Goal: Task Accomplishment & Management: Use online tool/utility

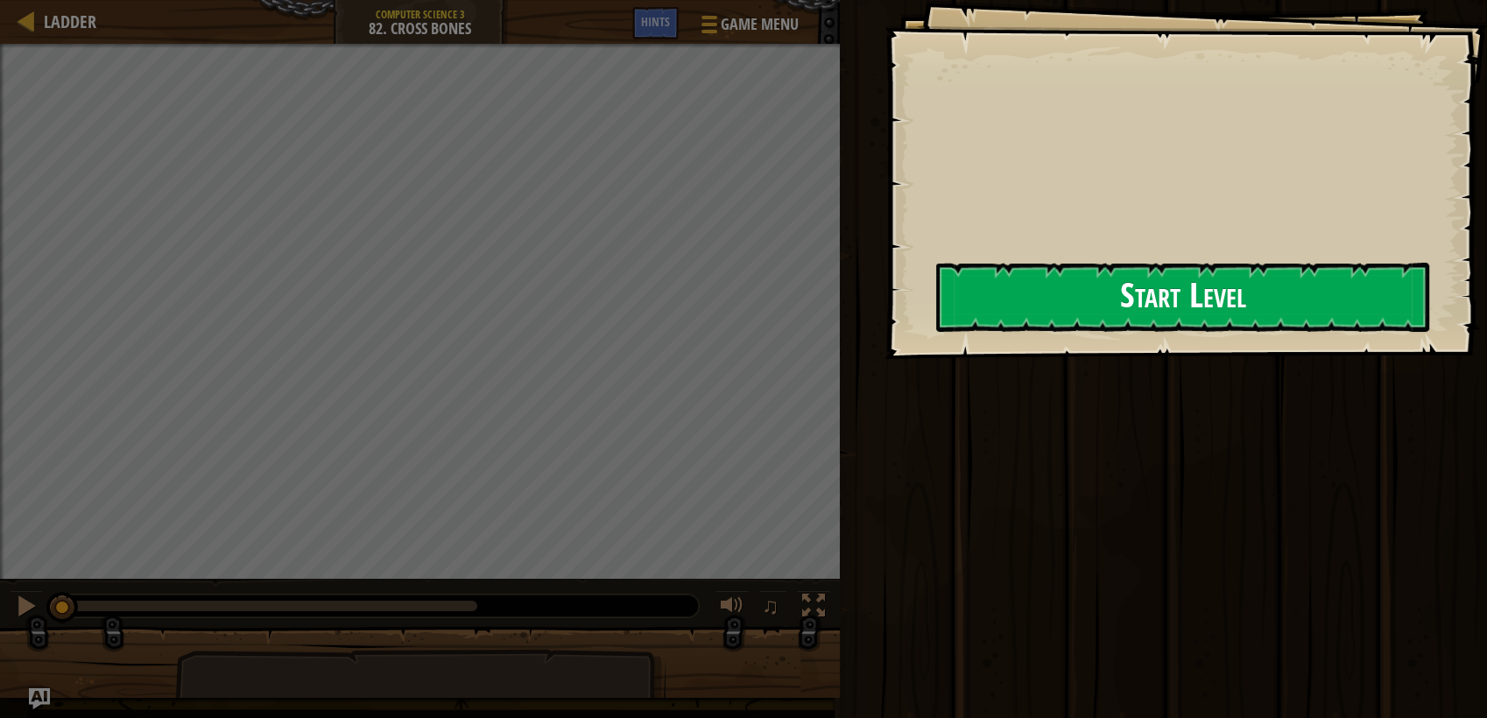
click at [1044, 289] on button "Start Level" at bounding box center [1182, 297] width 493 height 69
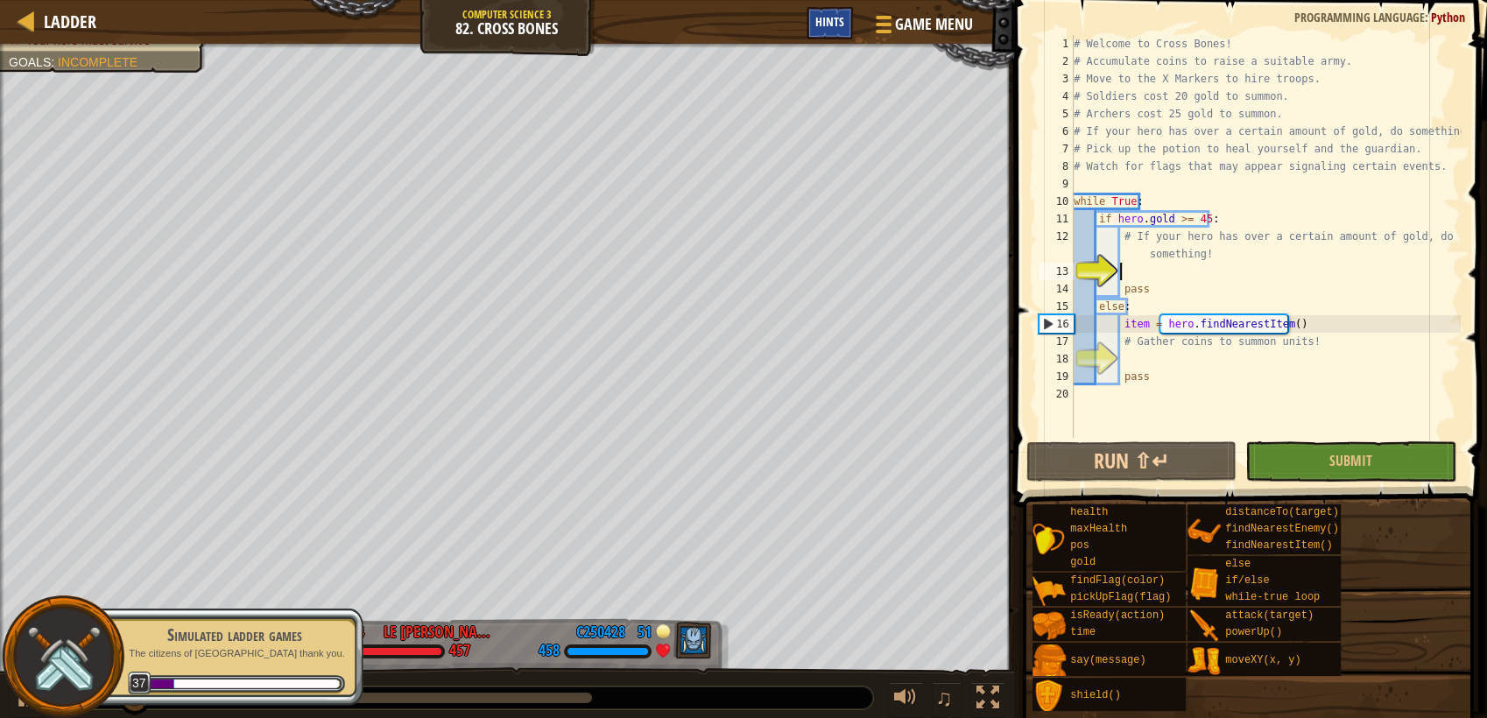
click at [836, 23] on span "Hints" at bounding box center [829, 21] width 29 height 17
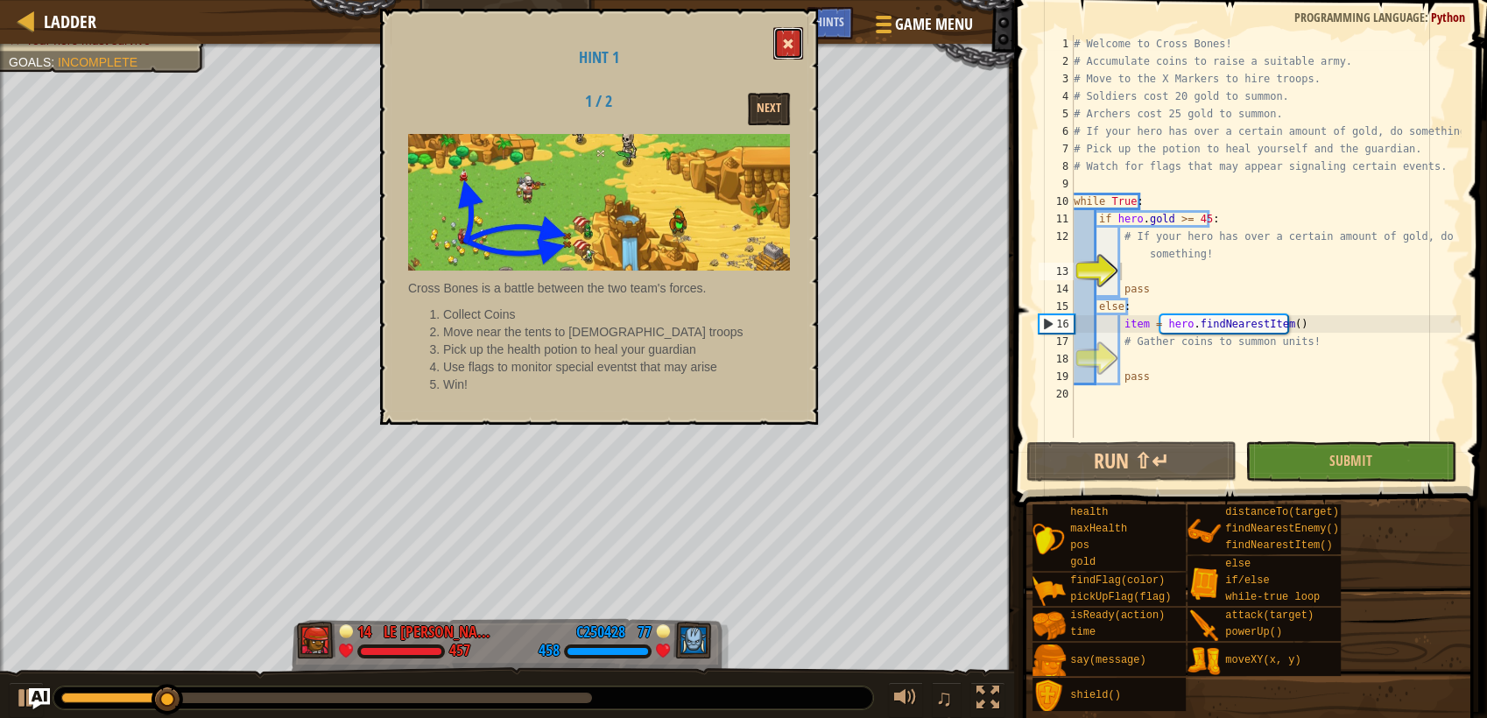
click at [785, 52] on button at bounding box center [788, 43] width 30 height 32
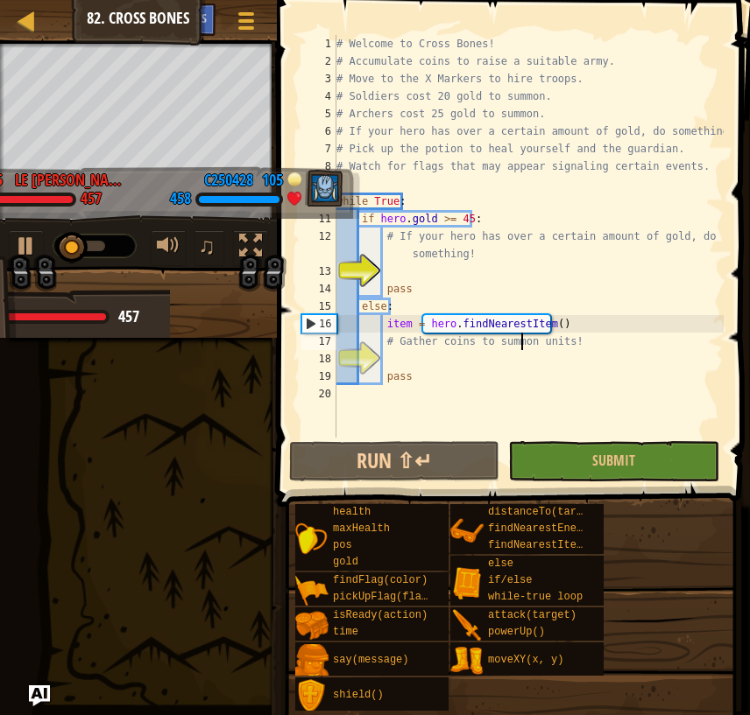
click at [520, 334] on div "# Welcome to Cross Bones! # Accumulate coins to raise a suitable army. # Move t…" at bounding box center [528, 254] width 391 height 438
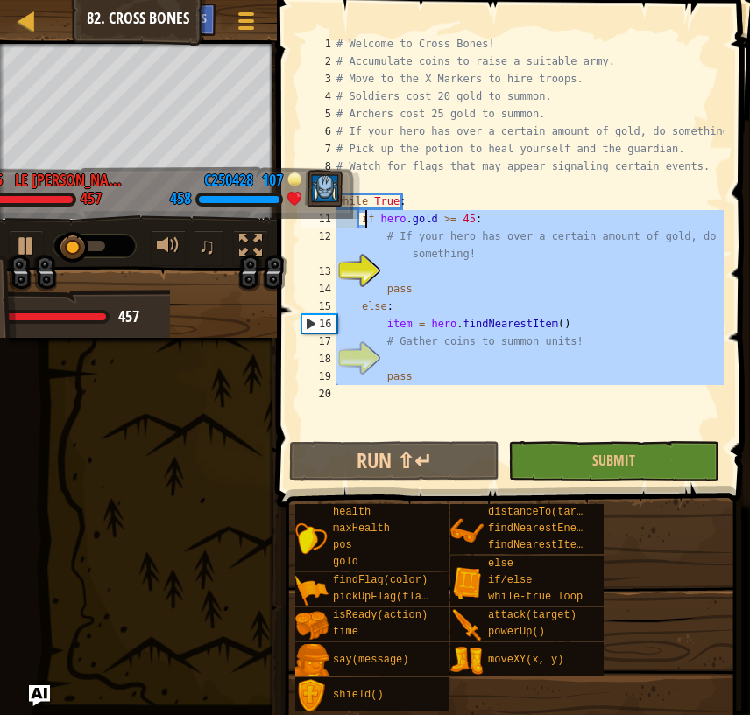
drag, startPoint x: 451, startPoint y: 393, endPoint x: 327, endPoint y: 141, distance: 281.2
click at [327, 141] on div "# Gather coins to summon units! 1 2 3 4 5 6 7 8 9 10 11 12 13 14 15 16 17 18 19…" at bounding box center [511, 236] width 426 height 403
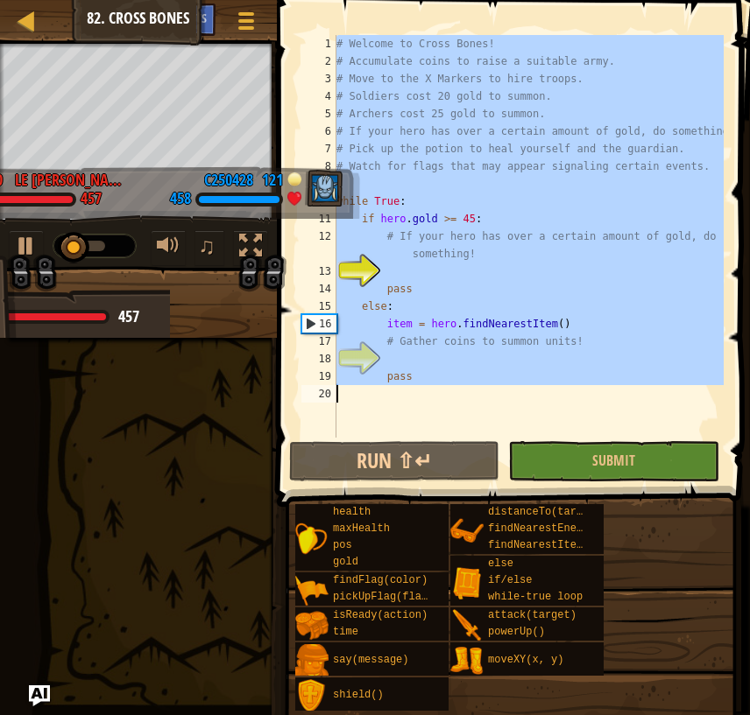
paste textarea "}"
type textarea "}"
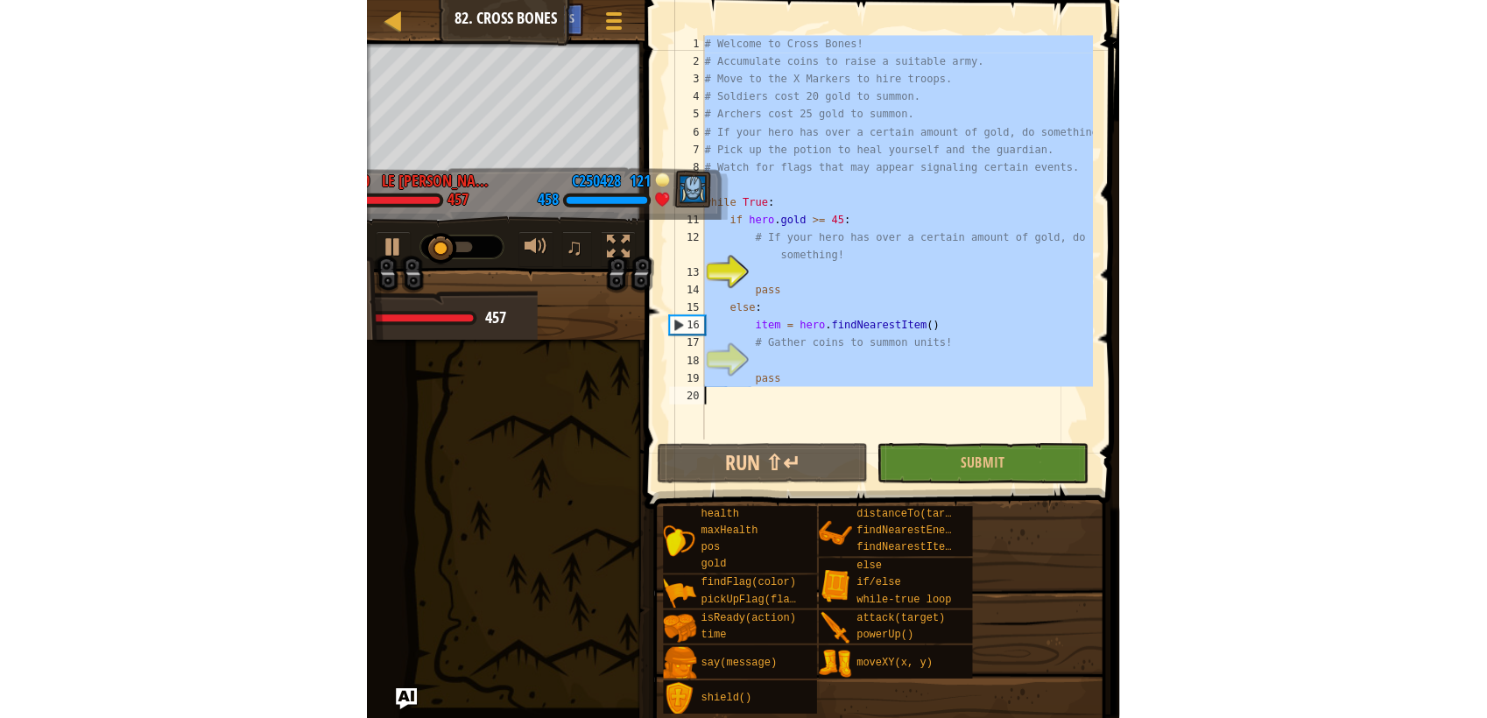
scroll to position [490, 0]
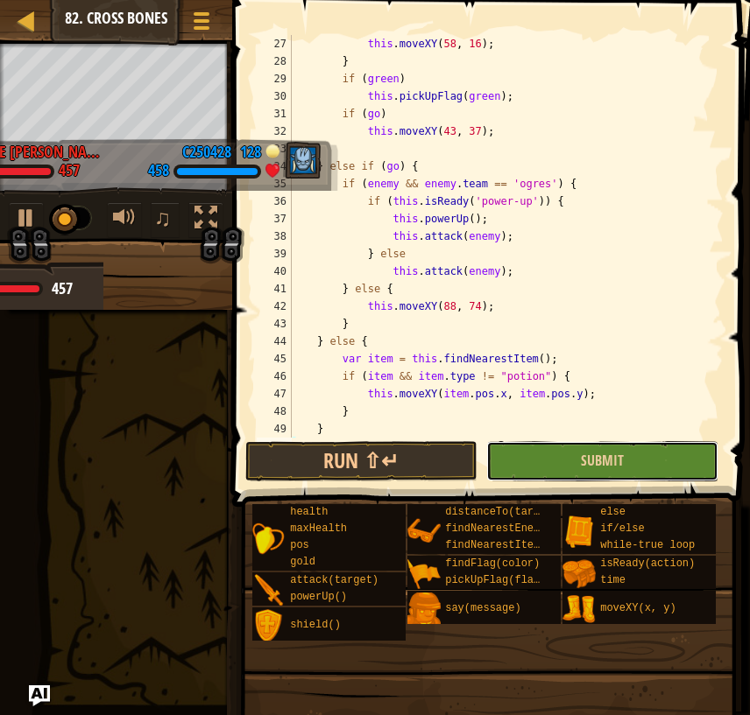
click at [577, 454] on button "Submit" at bounding box center [602, 461] width 232 height 40
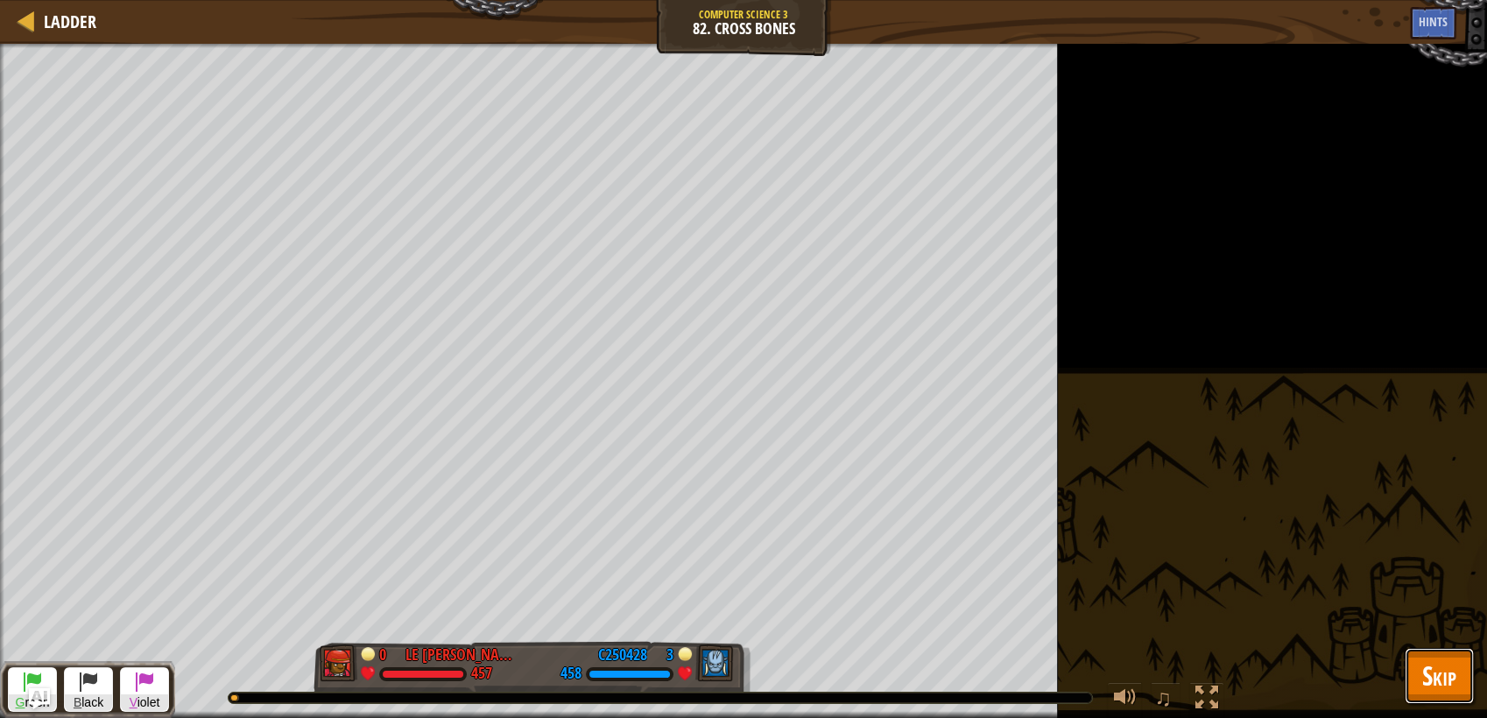
click at [1455, 662] on span "Skip" at bounding box center [1439, 676] width 34 height 36
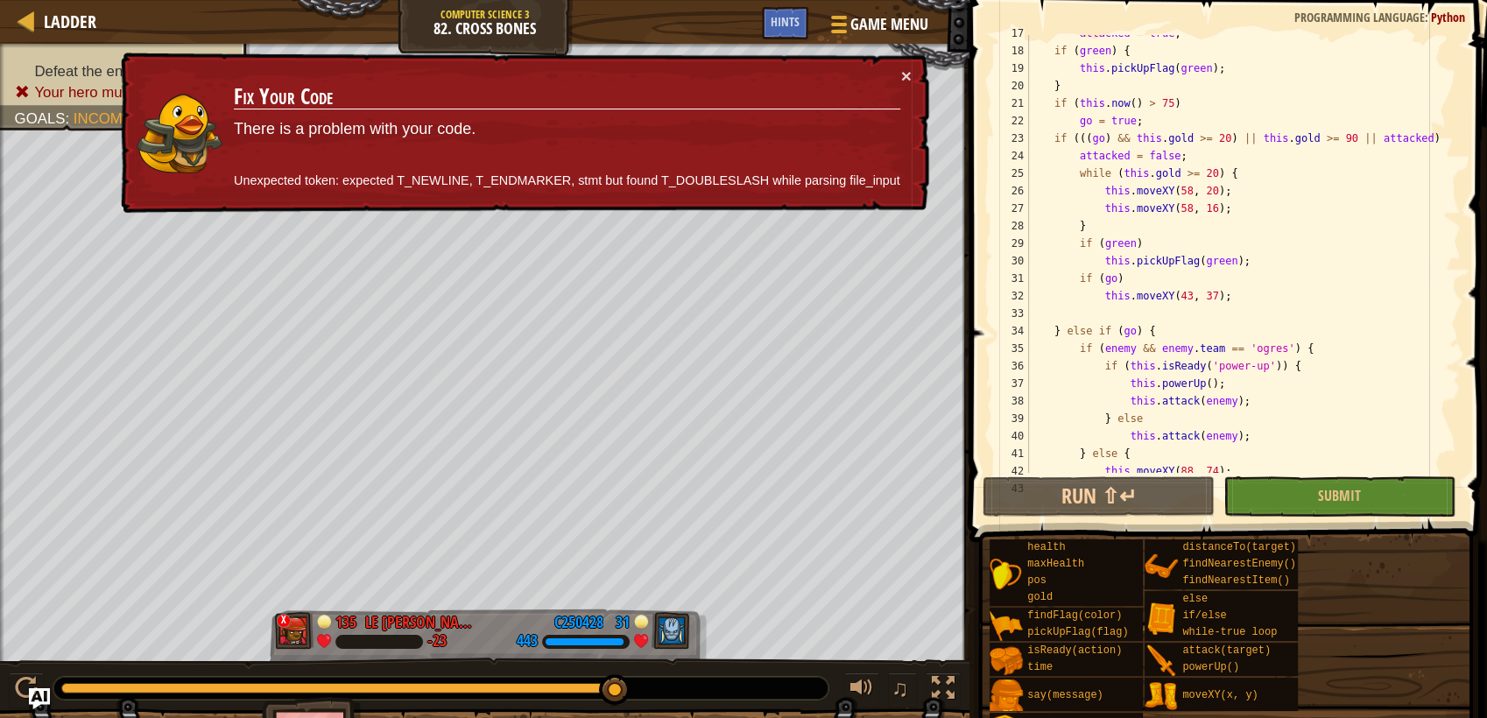
scroll to position [349, 0]
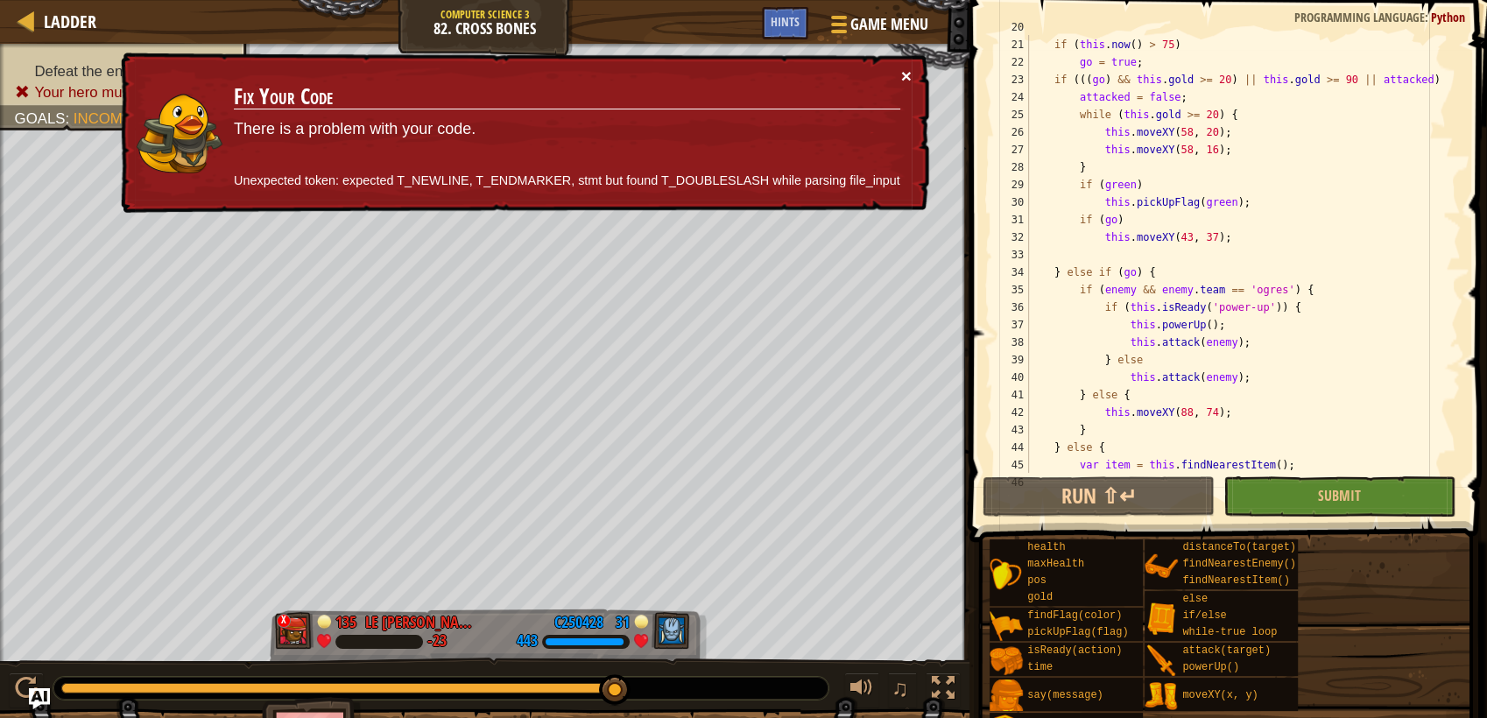
click at [911, 66] on div "× Fix Your Code There is a problem with your code. Unexpected token: expected T…" at bounding box center [523, 133] width 812 height 161
click at [911, 67] on button "×" at bounding box center [906, 76] width 11 height 18
